Goal: Information Seeking & Learning: Learn about a topic

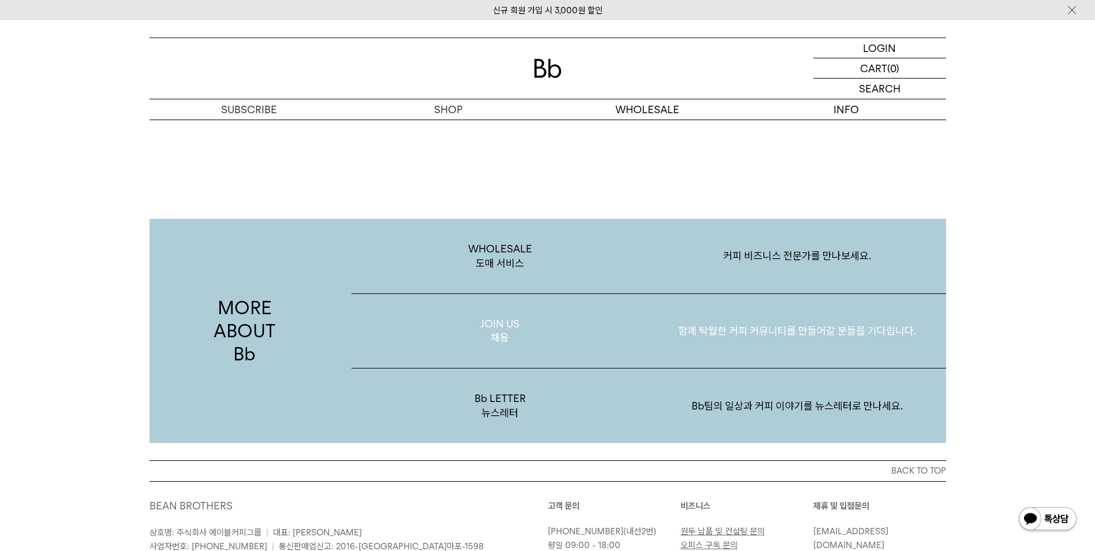
scroll to position [1774, 0]
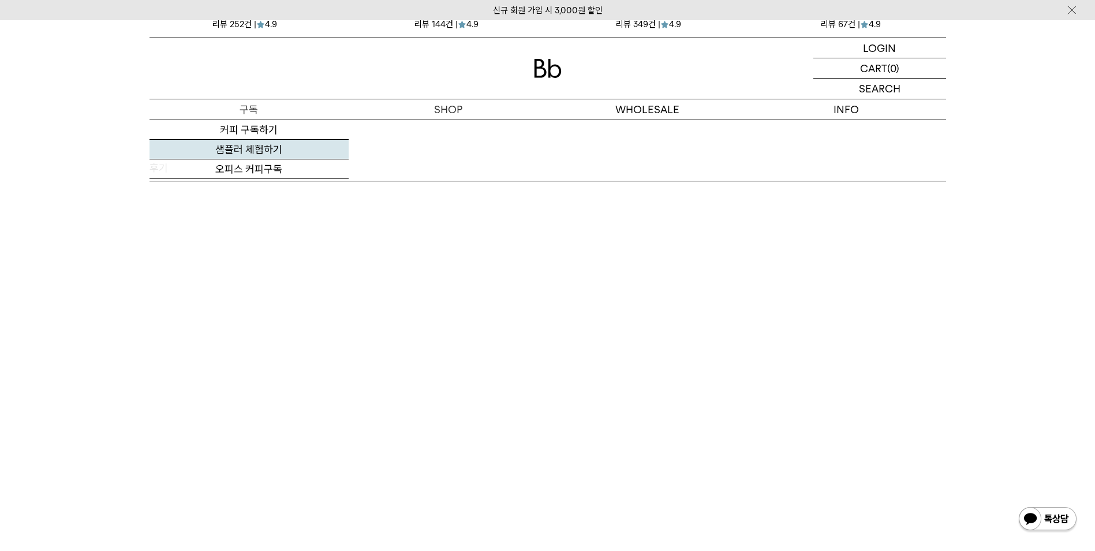
click at [248, 151] on link "샘플러 체험하기" at bounding box center [248, 150] width 199 height 20
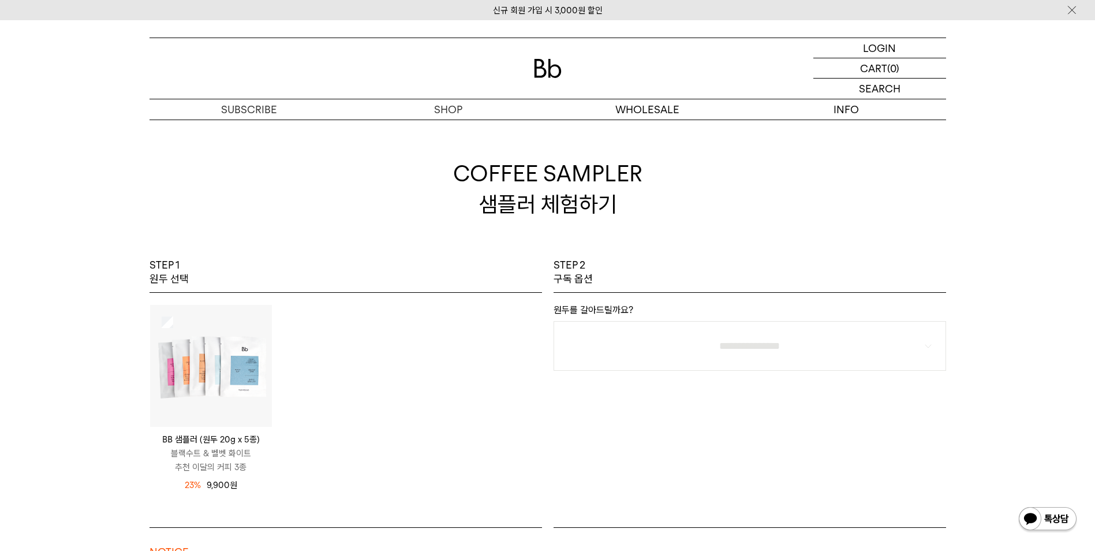
scroll to position [115, 0]
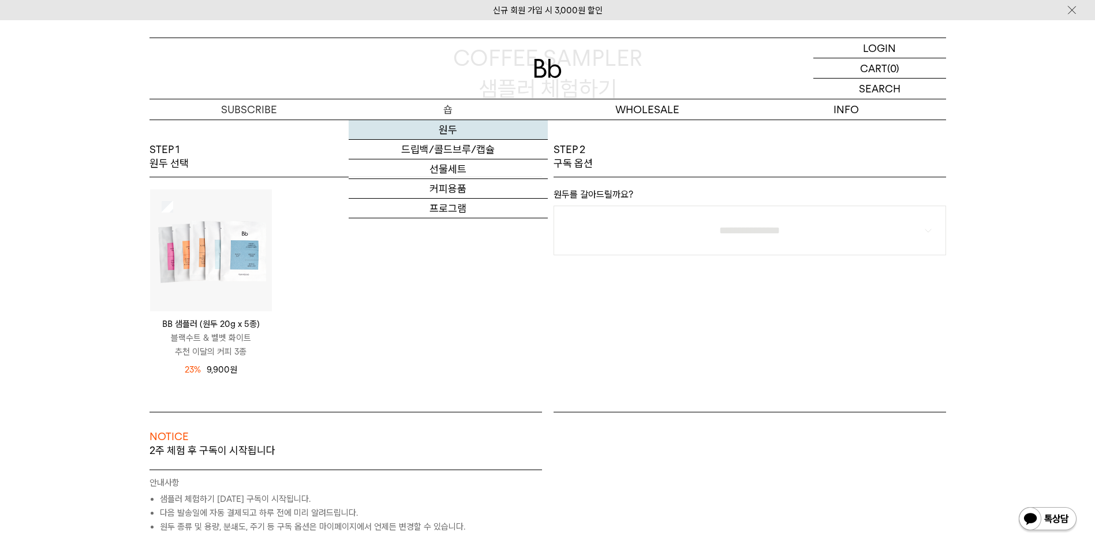
click at [445, 125] on link "원두" at bounding box center [448, 130] width 199 height 20
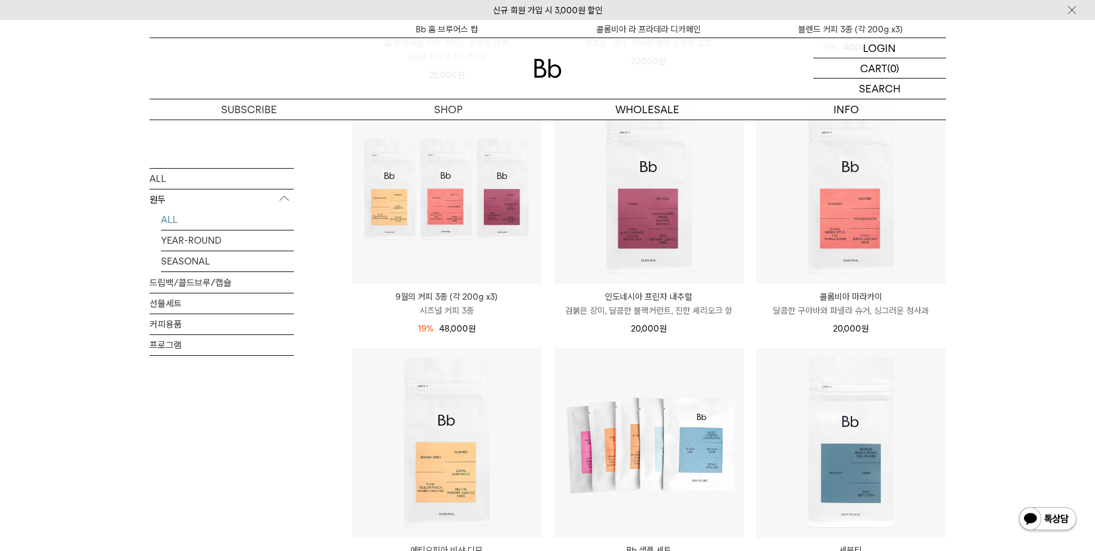
scroll to position [346, 0]
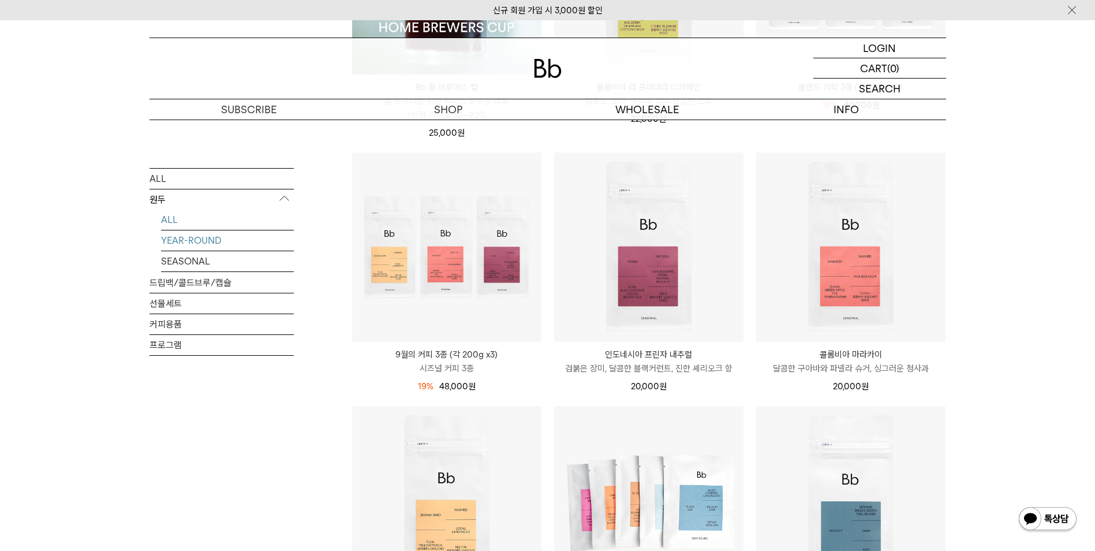
click at [206, 242] on link "YEAR-ROUND" at bounding box center [227, 240] width 133 height 20
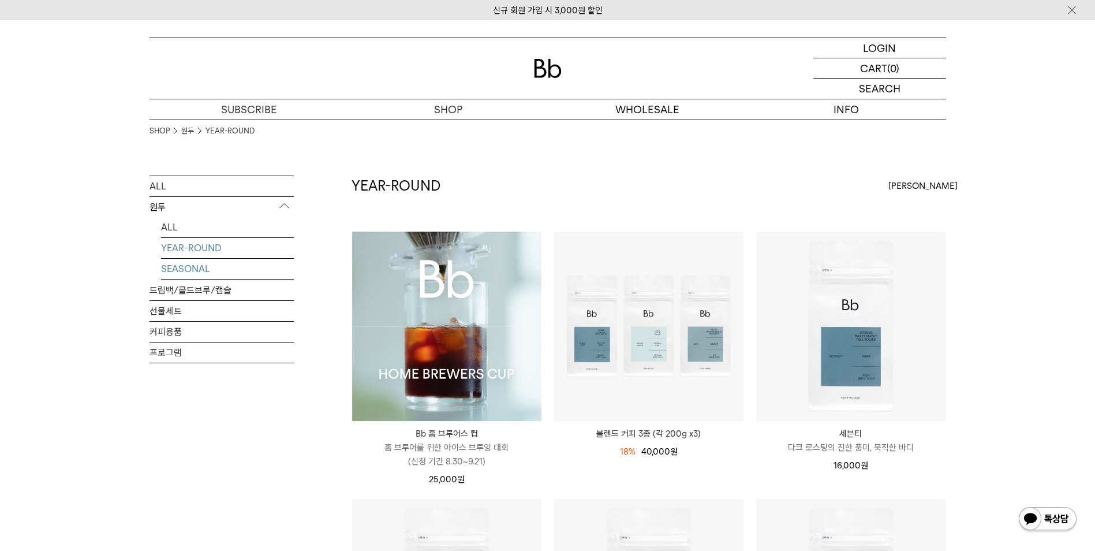
click at [190, 267] on link "SEASONAL" at bounding box center [227, 269] width 133 height 20
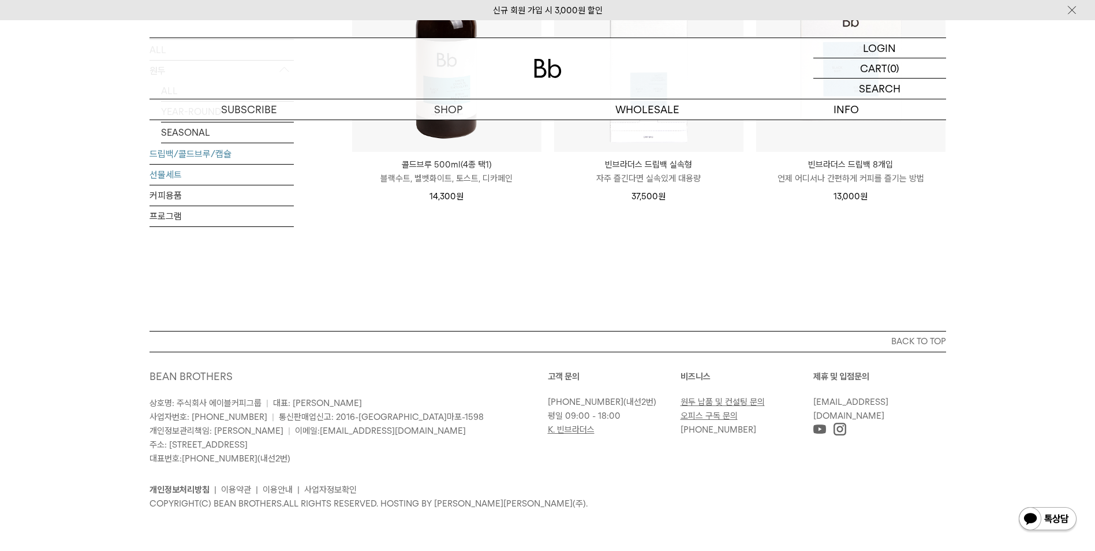
scroll to position [608, 0]
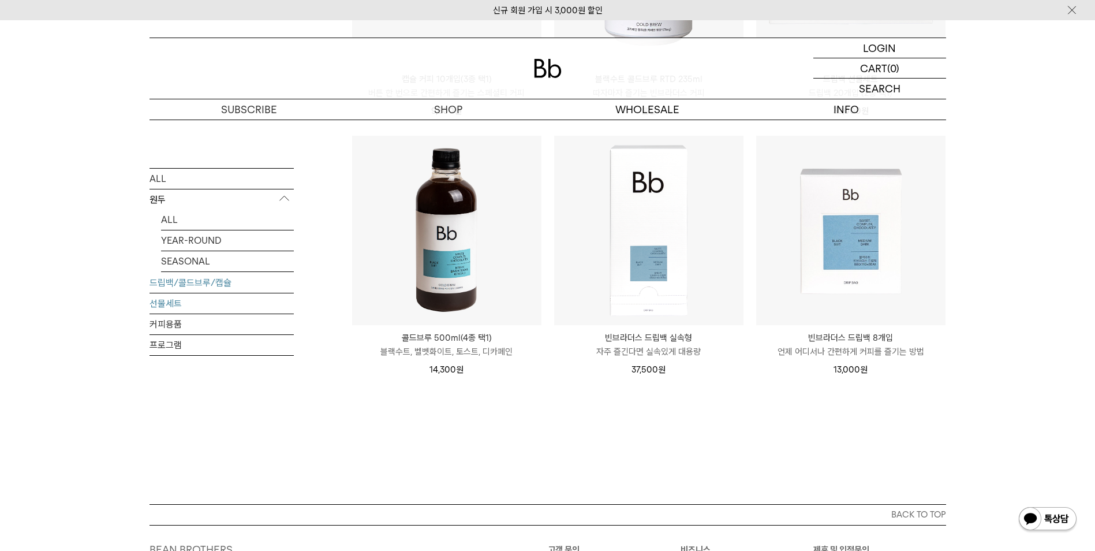
click at [178, 301] on link "선물세트" at bounding box center [221, 303] width 144 height 20
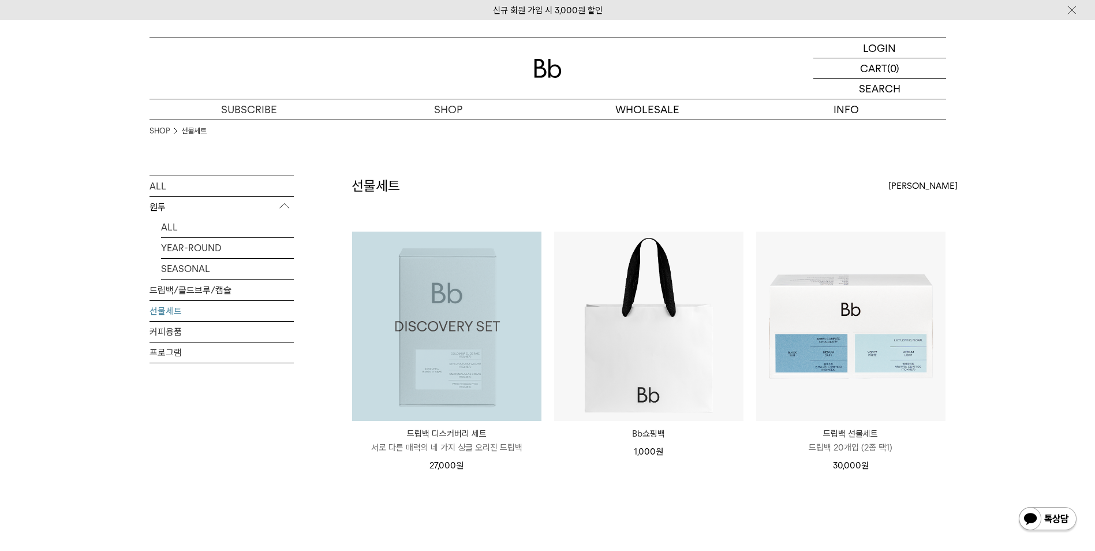
scroll to position [173, 0]
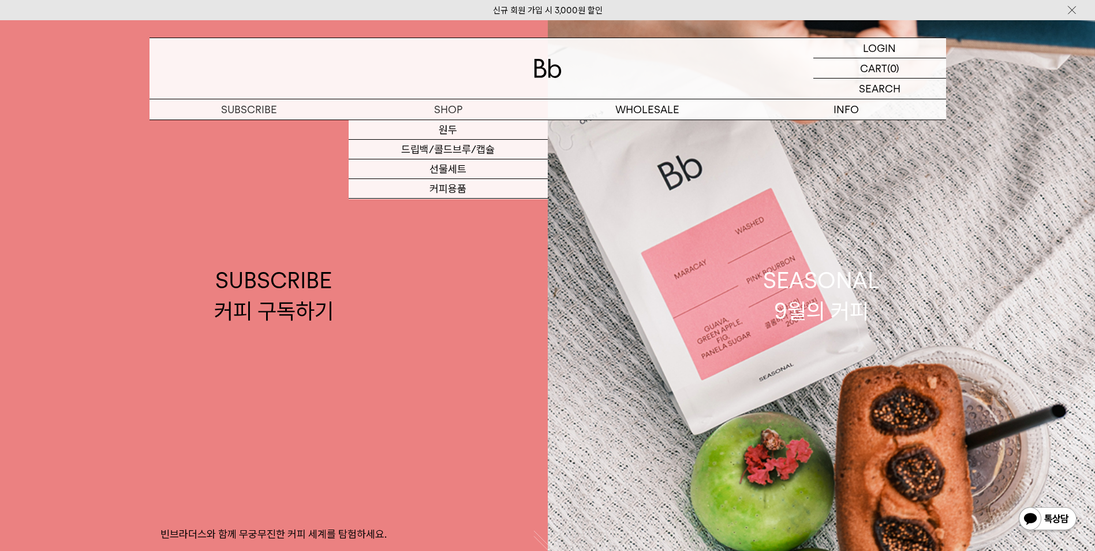
click at [448, 94] on div at bounding box center [547, 68] width 796 height 61
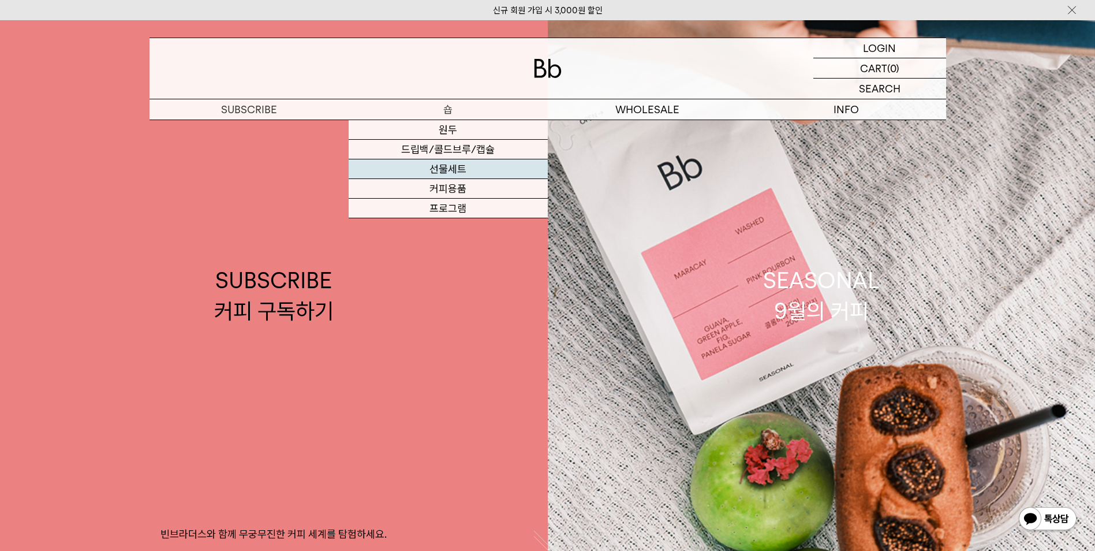
click at [445, 169] on link "선물세트" at bounding box center [448, 169] width 199 height 20
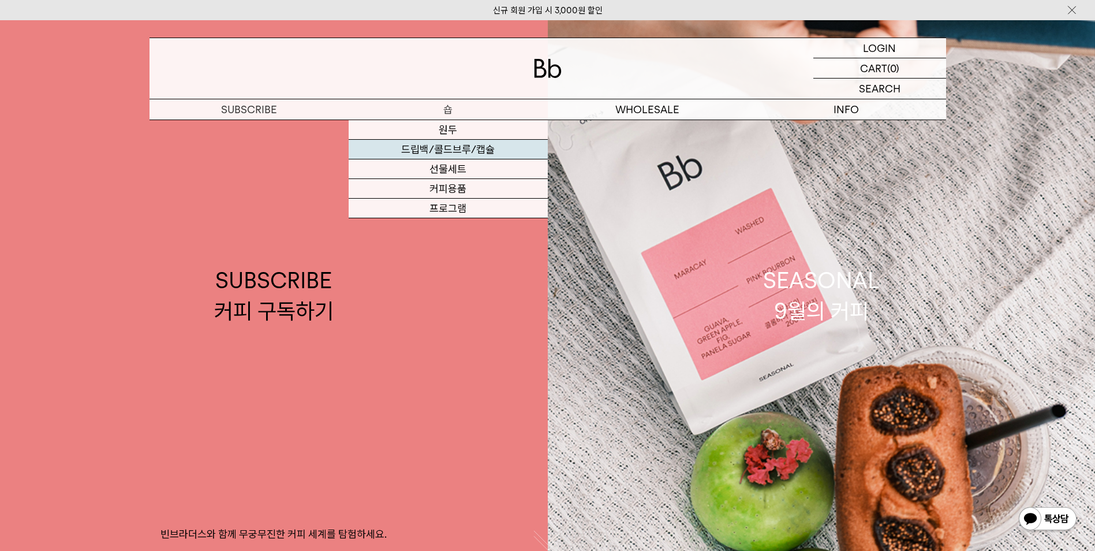
click at [444, 149] on link "드립백/콜드브루/캡슐" at bounding box center [448, 150] width 199 height 20
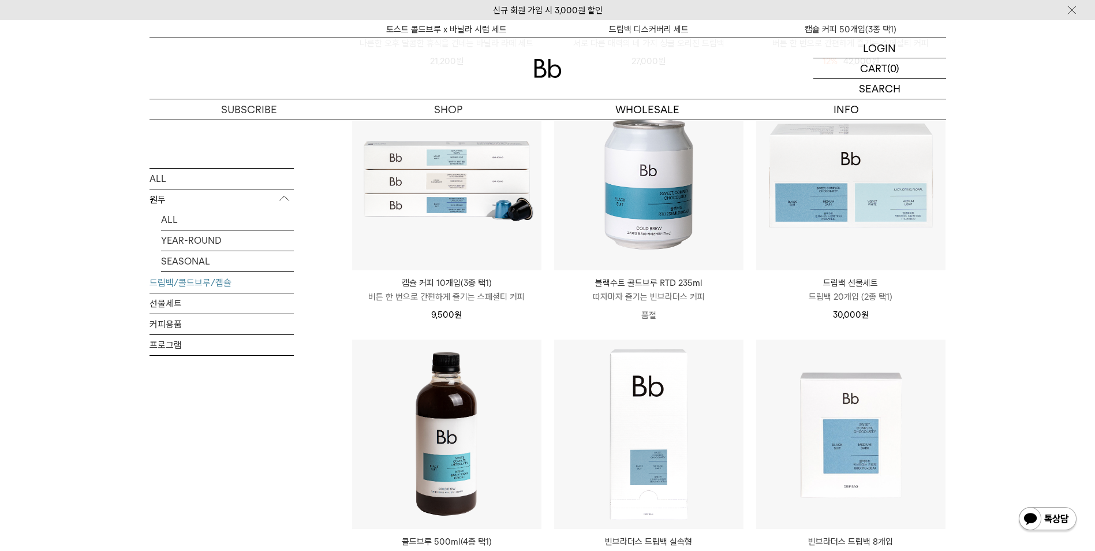
scroll to position [231, 0]
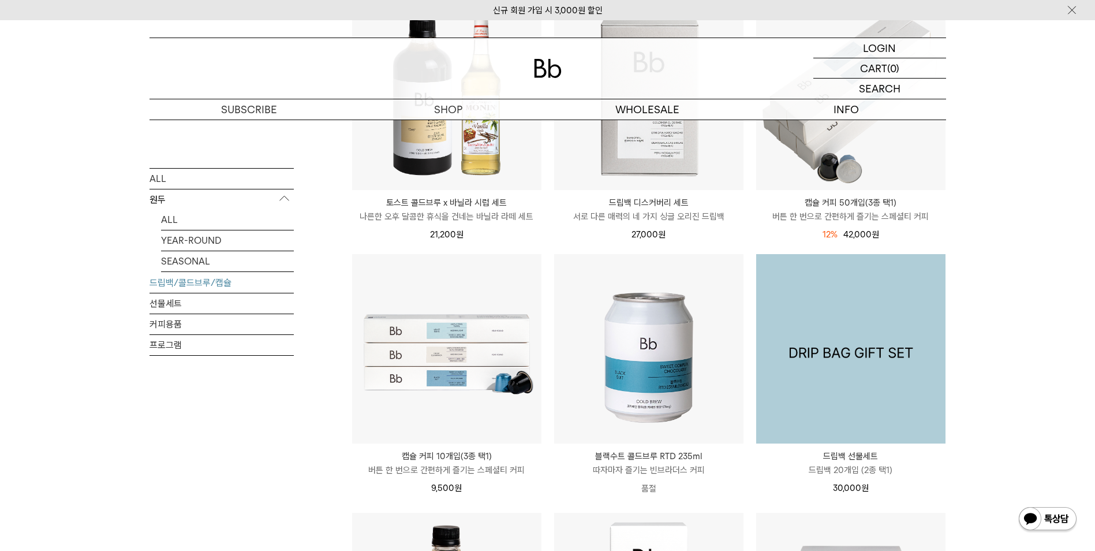
click at [838, 387] on img at bounding box center [850, 348] width 189 height 189
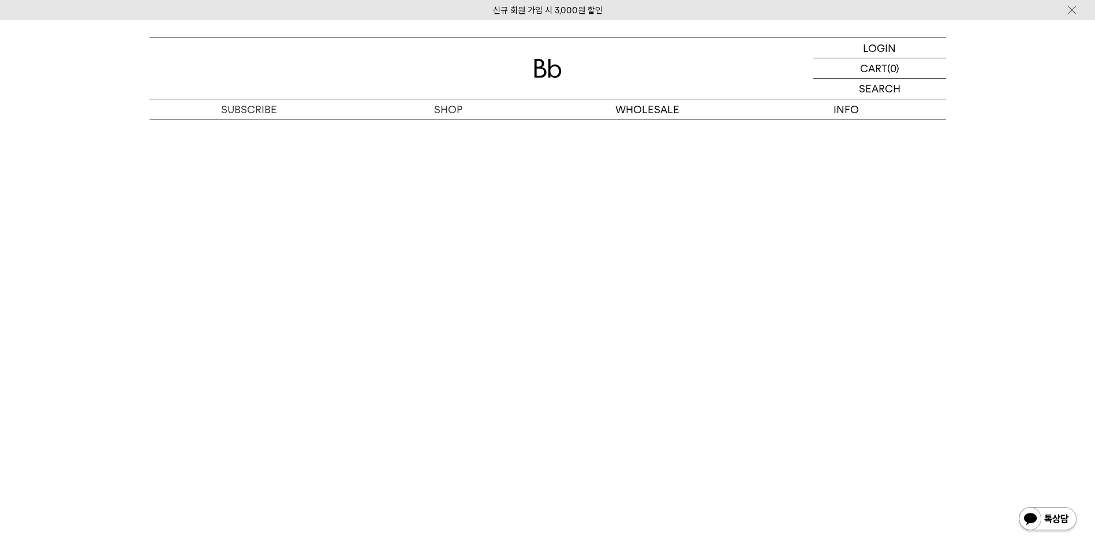
scroll to position [3347, 0]
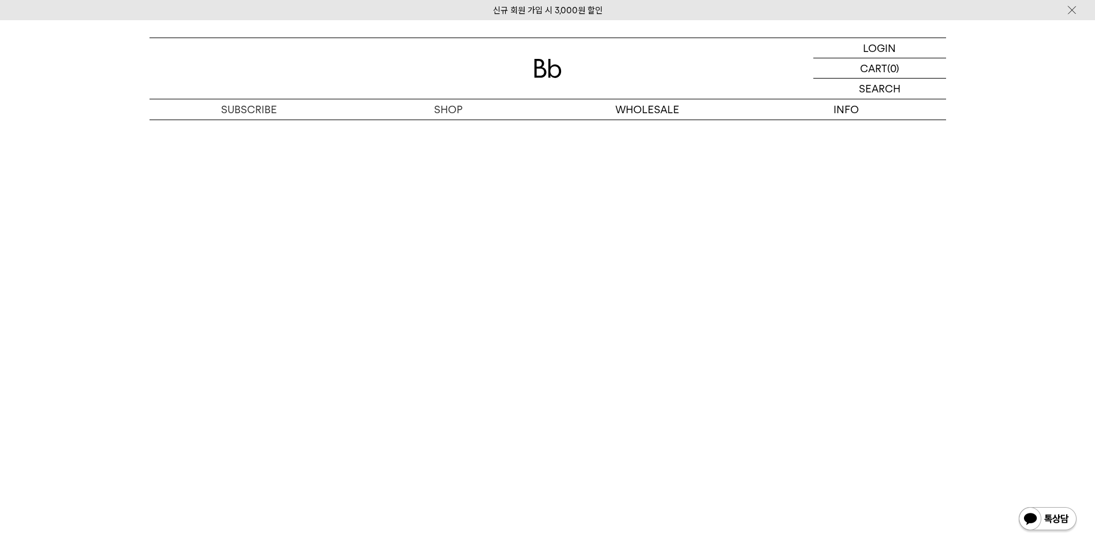
scroll to position [3414, 0]
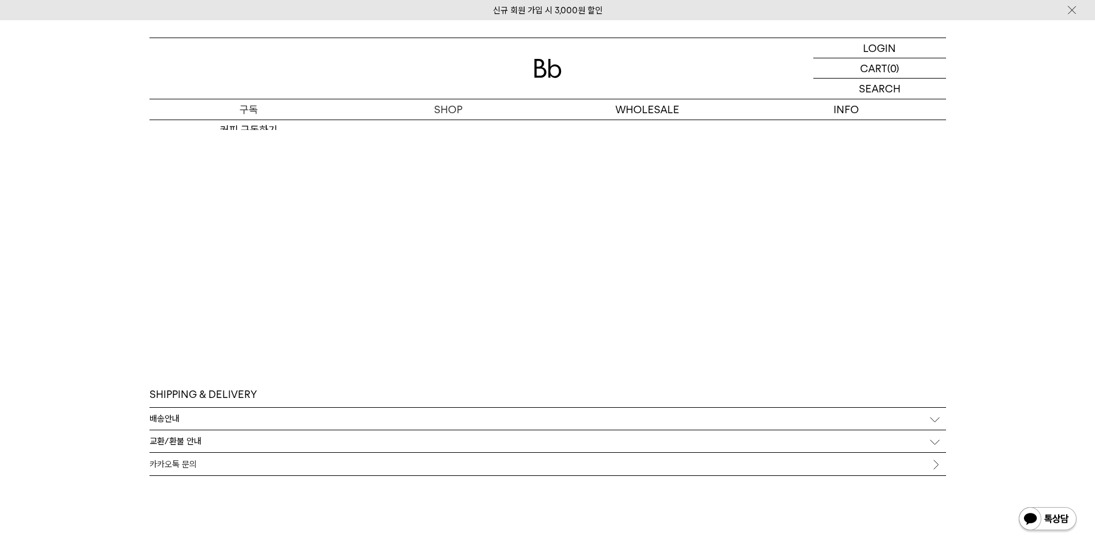
scroll to position [3183, 0]
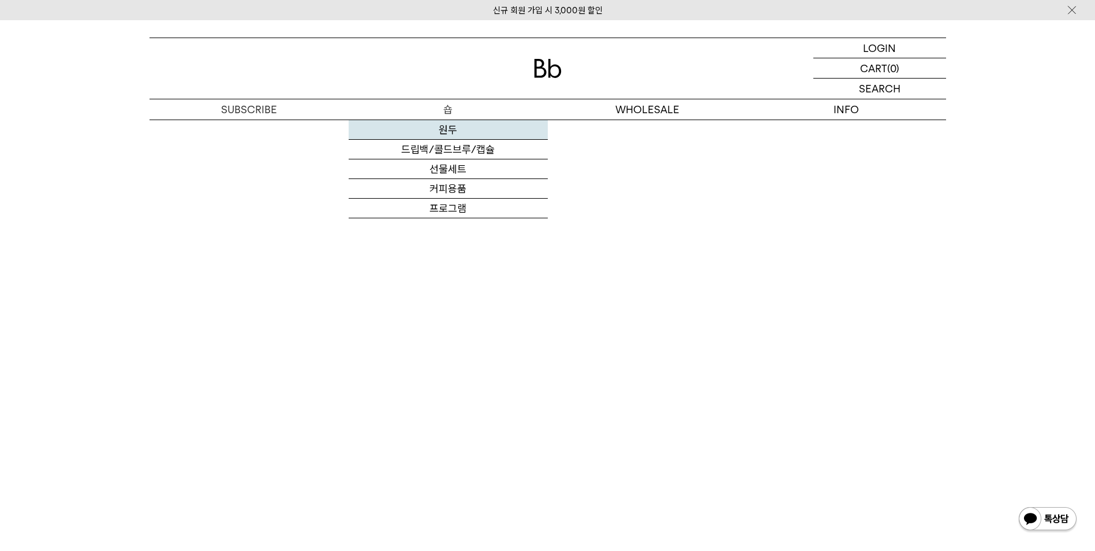
click at [449, 129] on link "원두" at bounding box center [448, 130] width 199 height 20
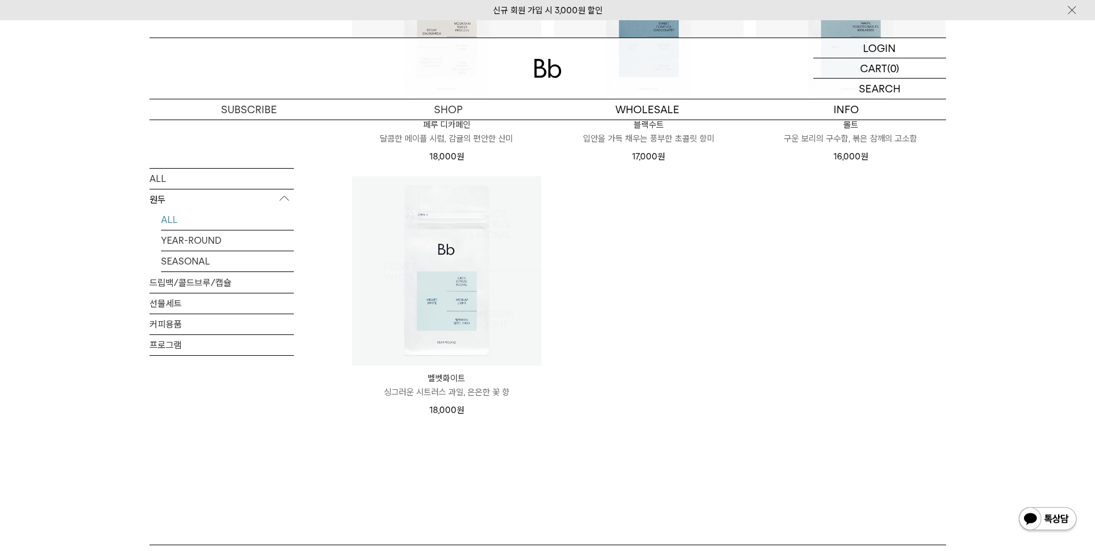
scroll to position [923, 0]
